Goal: Information Seeking & Learning: Learn about a topic

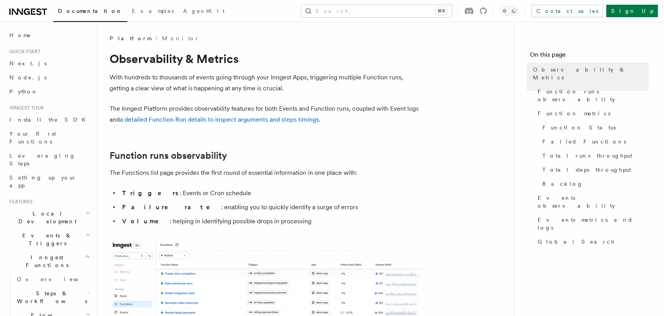
scroll to position [196, 0]
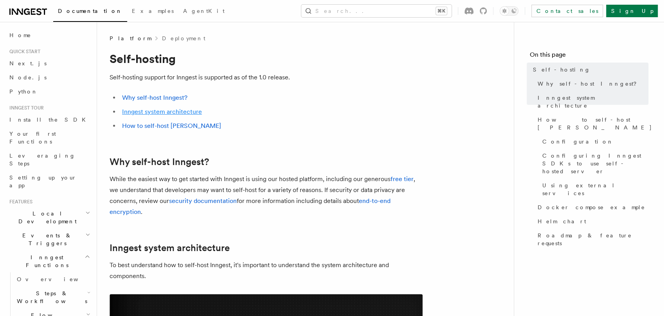
click at [167, 115] on link "Inngest system architecture" at bounding box center [162, 111] width 80 height 7
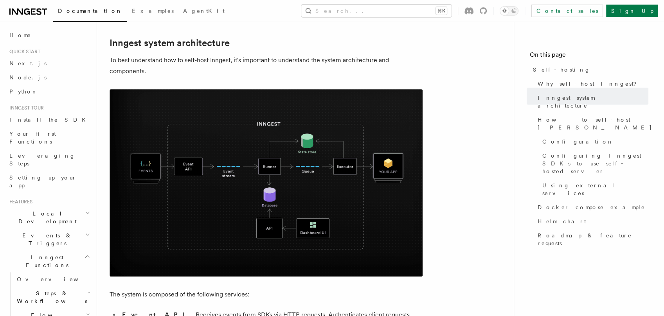
scroll to position [206, 0]
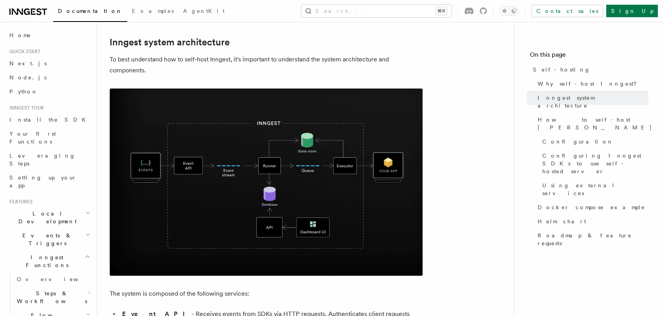
click at [291, 165] on img at bounding box center [266, 181] width 313 height 187
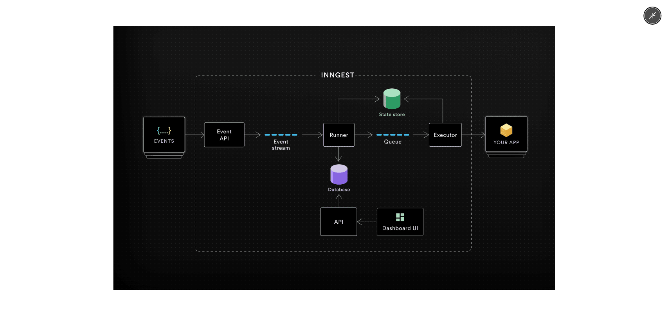
click at [260, 16] on div at bounding box center [334, 158] width 668 height 316
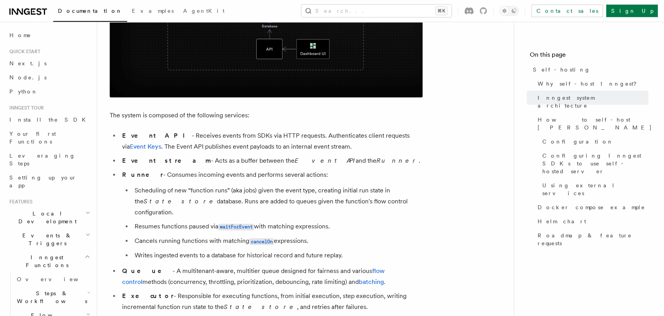
scroll to position [419, 0]
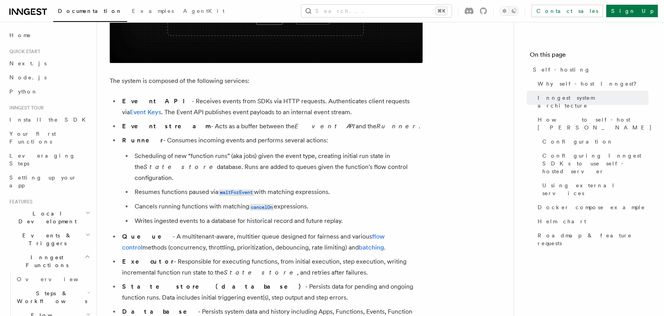
click at [169, 102] on li "Event API - Receives events from SDKs via HTTP requests. Authenticates client r…" at bounding box center [271, 107] width 303 height 22
drag, startPoint x: 169, startPoint y: 102, endPoint x: 312, endPoint y: 115, distance: 143.4
click at [312, 115] on li "Event API - Receives events from SDKs via HTTP requests. Authenticates client r…" at bounding box center [271, 107] width 303 height 22
click at [175, 129] on li "Event stream - Acts as a buffer between the Event API and the Runner ." at bounding box center [271, 126] width 303 height 11
drag, startPoint x: 175, startPoint y: 129, endPoint x: 322, endPoint y: 128, distance: 146.7
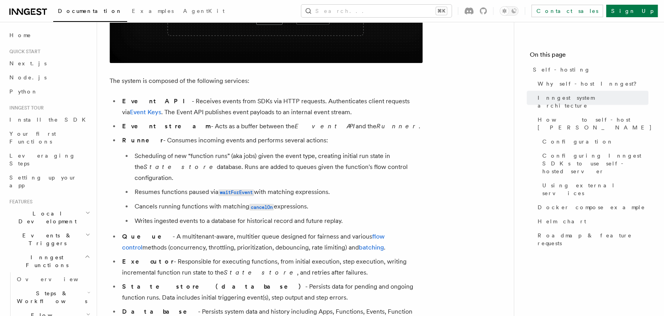
click at [322, 128] on li "Event stream - Acts as a buffer between the Event API and the Runner ." at bounding box center [271, 126] width 303 height 11
click at [165, 143] on li "Runner - Consumes incoming events and performs several actions: Scheduling of n…" at bounding box center [271, 181] width 303 height 92
drag, startPoint x: 165, startPoint y: 143, endPoint x: 340, endPoint y: 214, distance: 189.2
click at [340, 214] on li "Runner - Consumes incoming events and performs several actions: Scheduling of n…" at bounding box center [271, 181] width 303 height 92
click at [203, 231] on li "Queue - A multitenant-aware, multitier queue designed for fairness and various …" at bounding box center [271, 242] width 303 height 22
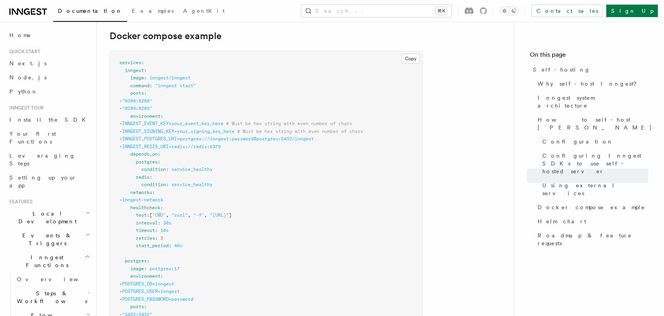
scroll to position [2109, 0]
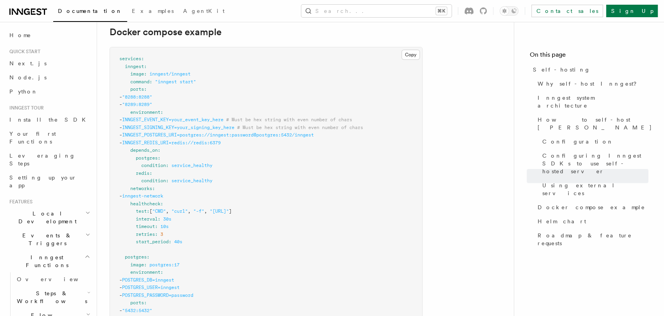
click at [267, 125] on span "# Must be hex string with even number of chars" at bounding box center [300, 127] width 126 height 5
drag, startPoint x: 267, startPoint y: 117, endPoint x: 388, endPoint y: 116, distance: 120.5
click at [363, 125] on span "# Must be hex string with even number of chars" at bounding box center [300, 127] width 126 height 5
click at [227, 120] on pre "services : inngest : image : inngest/inngest command : "inngest start" ports : …" at bounding box center [266, 306] width 312 height 519
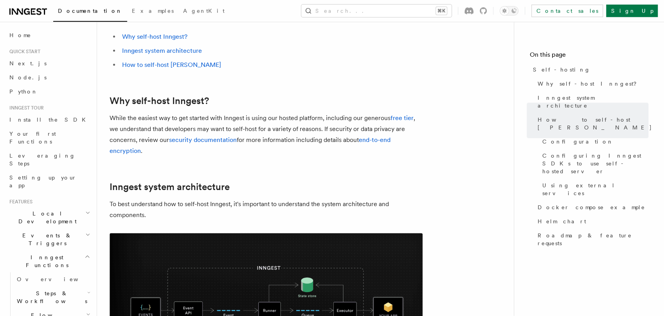
scroll to position [0, 0]
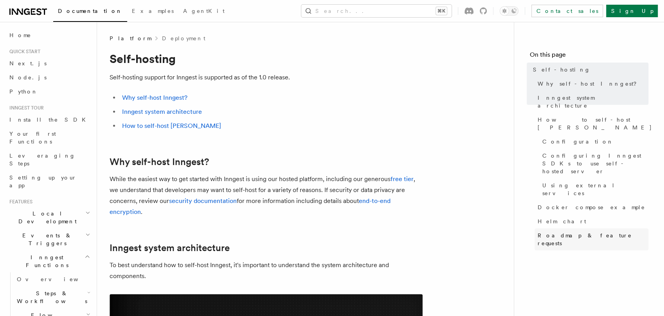
click at [555, 232] on span "Roadmap & feature requests" at bounding box center [593, 240] width 111 height 16
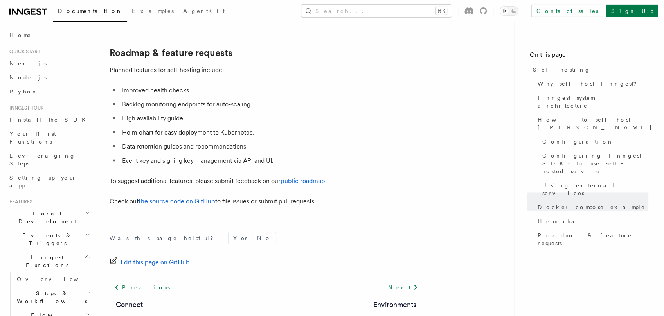
scroll to position [3017, 0]
click at [140, 84] on li "Improved health checks." at bounding box center [271, 89] width 303 height 11
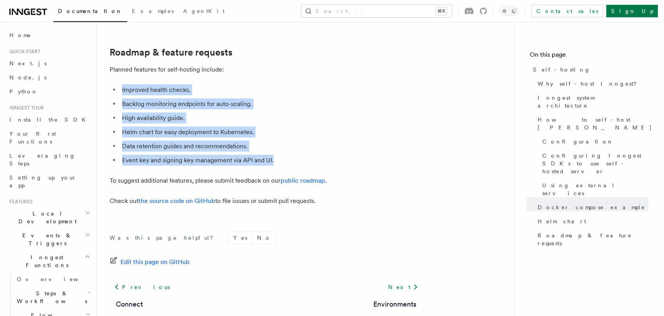
drag, startPoint x: 140, startPoint y: 79, endPoint x: 296, endPoint y: 150, distance: 170.7
click at [296, 150] on ul "Improved health checks. Backlog monitoring endpoints for auto-scaling. High ava…" at bounding box center [266, 124] width 313 height 81
